Goal: Navigation & Orientation: Understand site structure

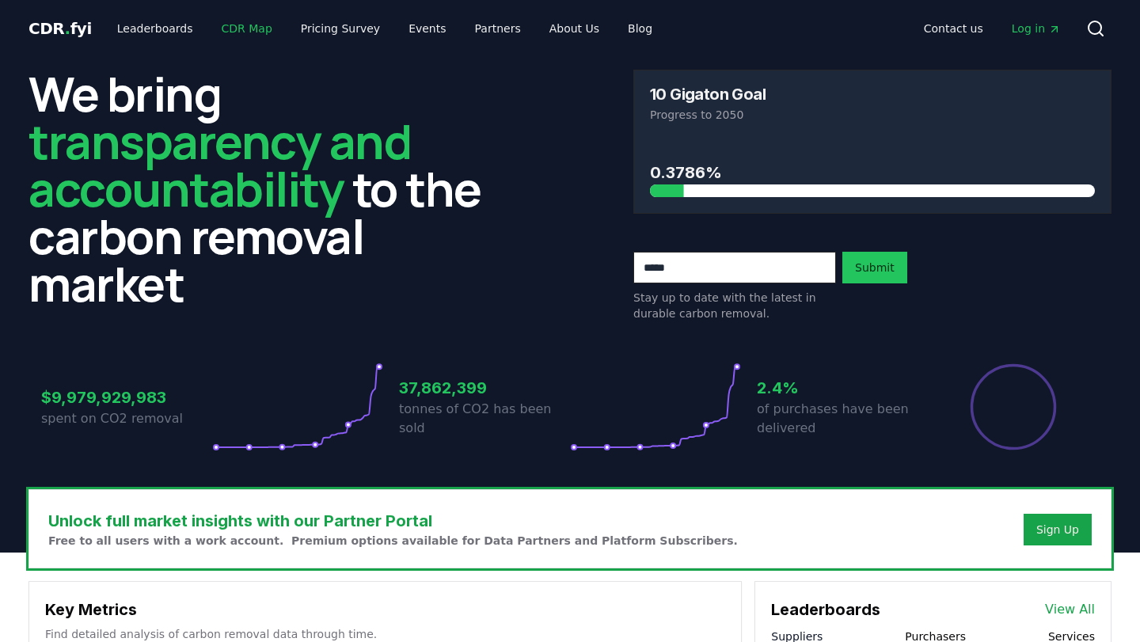
click at [238, 34] on link "CDR Map" at bounding box center [247, 28] width 76 height 29
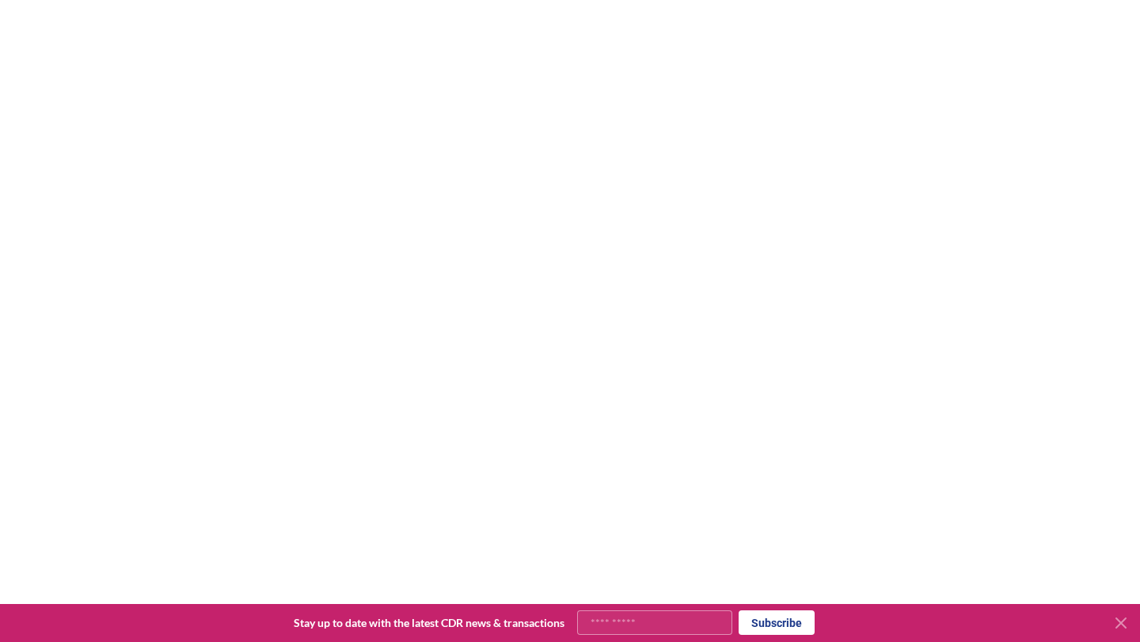
scroll to position [466, 0]
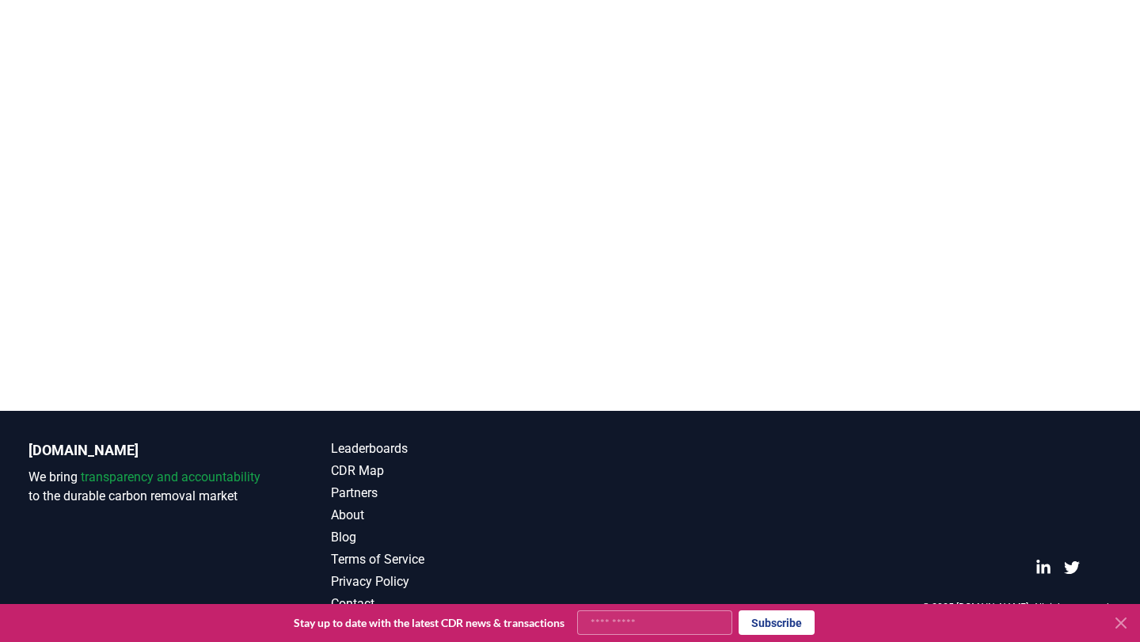
click at [751, 382] on div at bounding box center [570, 90] width 1140 height 642
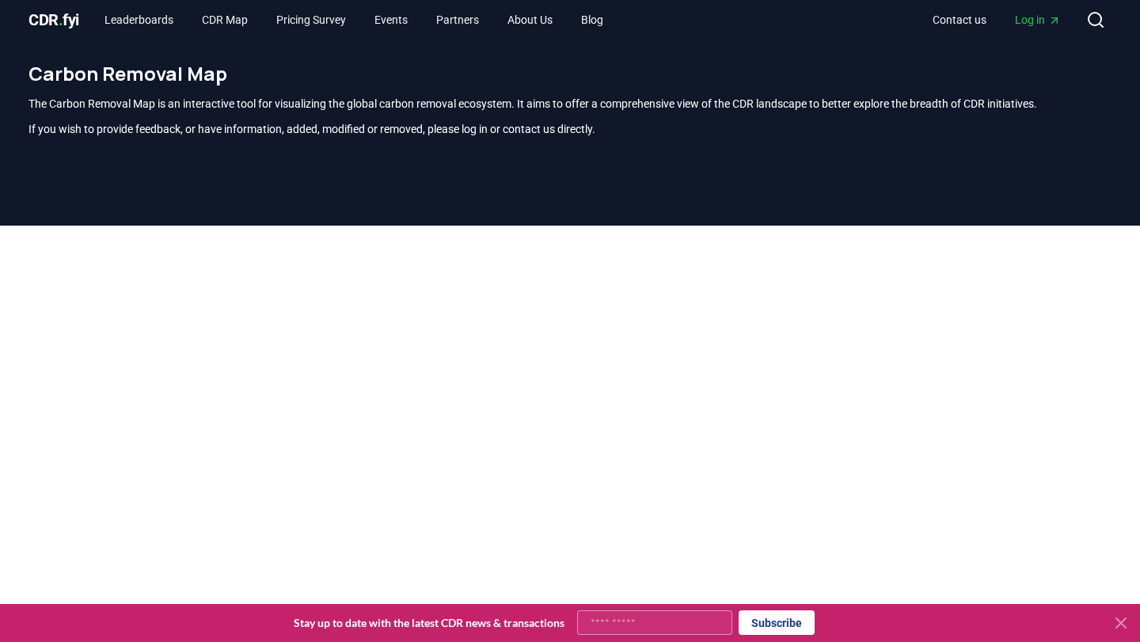
scroll to position [0, 0]
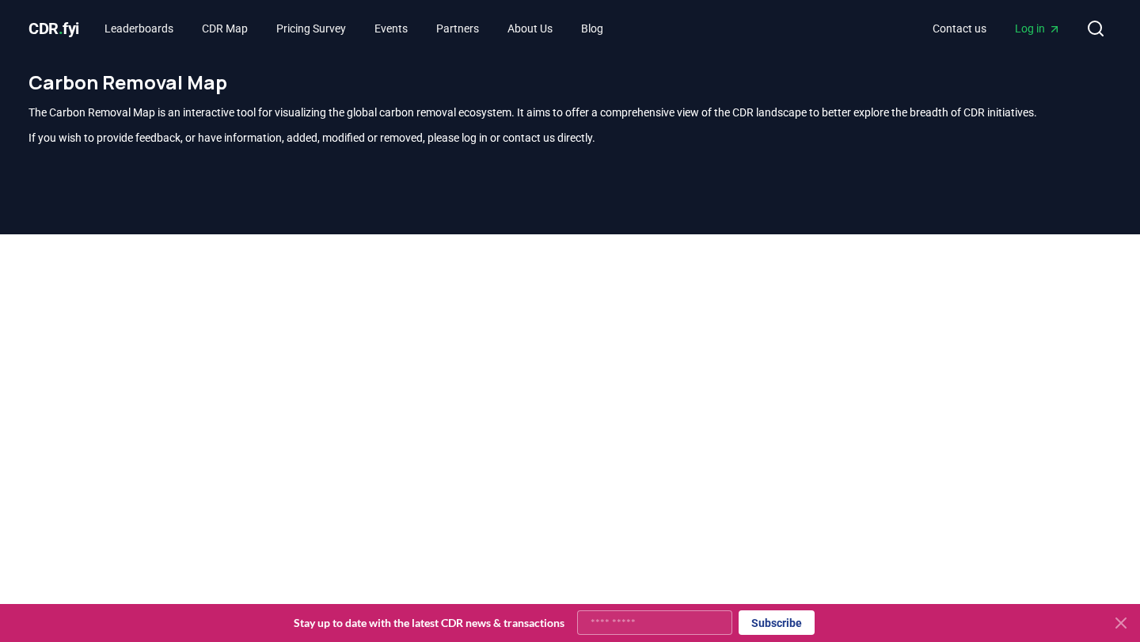
click at [673, 78] on h1 "Carbon Removal Map" at bounding box center [570, 82] width 1083 height 25
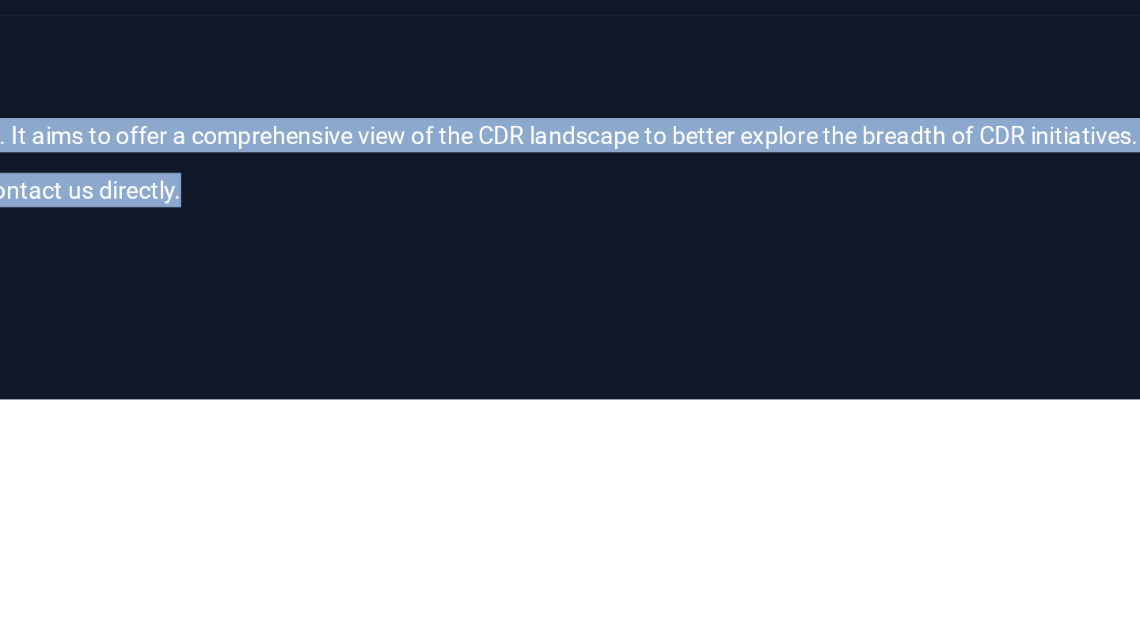
drag, startPoint x: 885, startPoint y: 167, endPoint x: 882, endPoint y: 103, distance: 64.2
click at [882, 103] on div "Carbon Removal Map The Carbon Removal Map is an interactive tool for visualizin…" at bounding box center [570, 114] width 1108 height 114
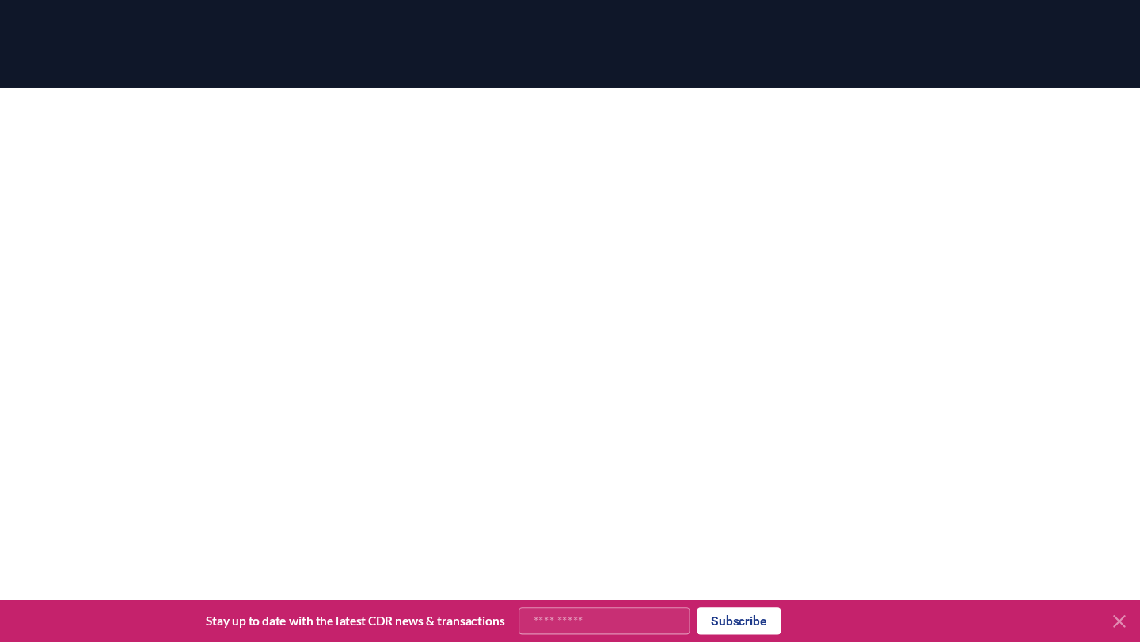
scroll to position [103, 0]
